Goal: Task Accomplishment & Management: Use online tool/utility

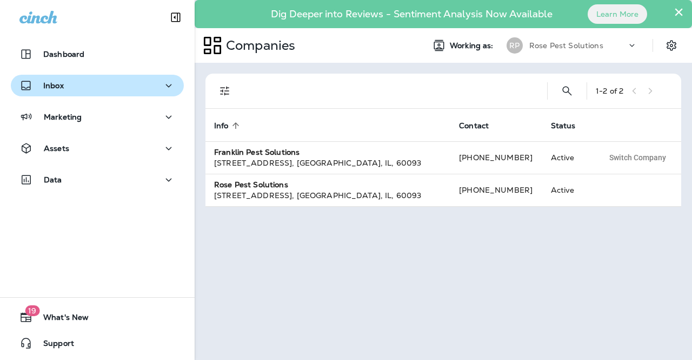
click at [112, 90] on div "Inbox" at bounding box center [97, 86] width 156 height 14
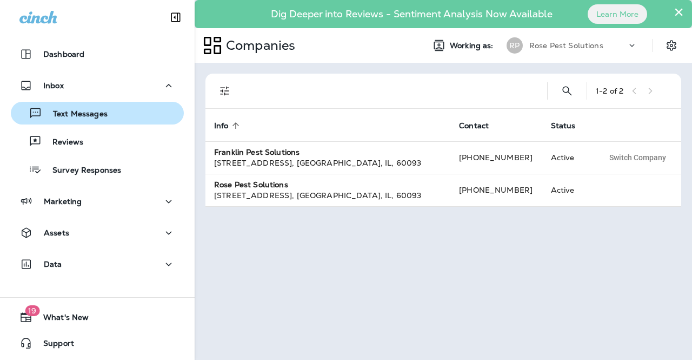
click at [111, 112] on div "Text Messages" at bounding box center [97, 113] width 164 height 16
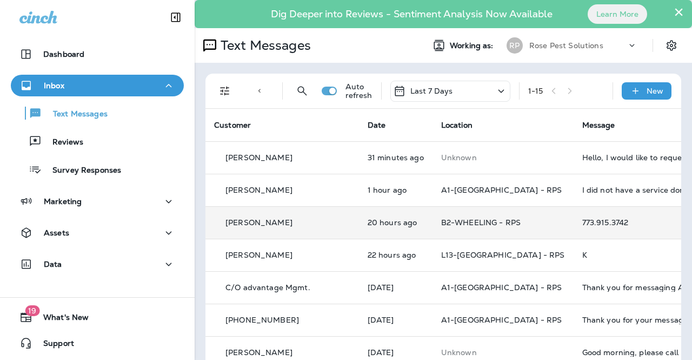
click at [583, 224] on div "773.915.3742" at bounding box center [655, 222] width 145 height 9
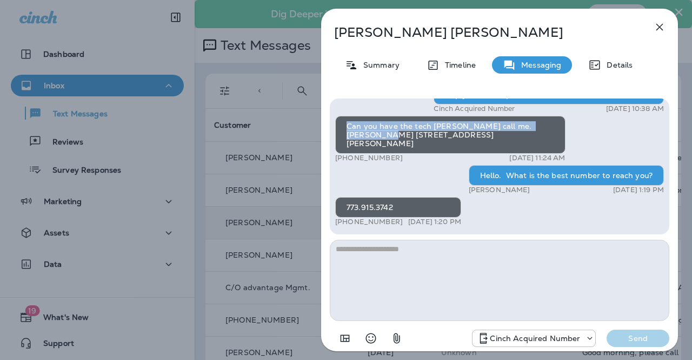
drag, startPoint x: 347, startPoint y: 136, endPoint x: 394, endPoint y: 146, distance: 47.5
click at [394, 146] on div "Can you have the tech [PERSON_NAME] call me. [PERSON_NAME] [STREET_ADDRESS][PER…" at bounding box center [450, 135] width 230 height 38
copy div "Can you have the tech [PERSON_NAME] call me. [PERSON_NAME] [STREET_ADDRESS][PER…"
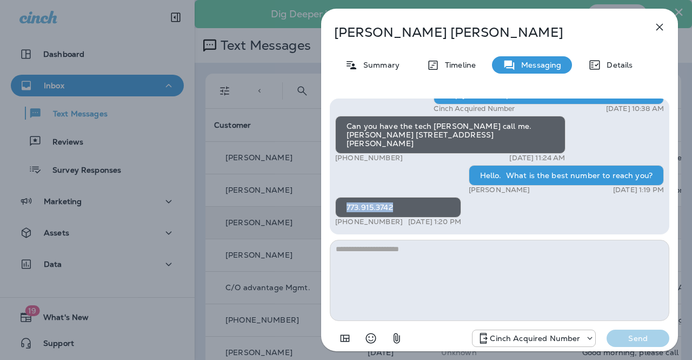
drag, startPoint x: 358, startPoint y: 205, endPoint x: 340, endPoint y: 206, distance: 18.4
click at [340, 206] on div "773.915.3742" at bounding box center [398, 207] width 126 height 21
copy div "773.915.3742"
